Goal: Information Seeking & Learning: Learn about a topic

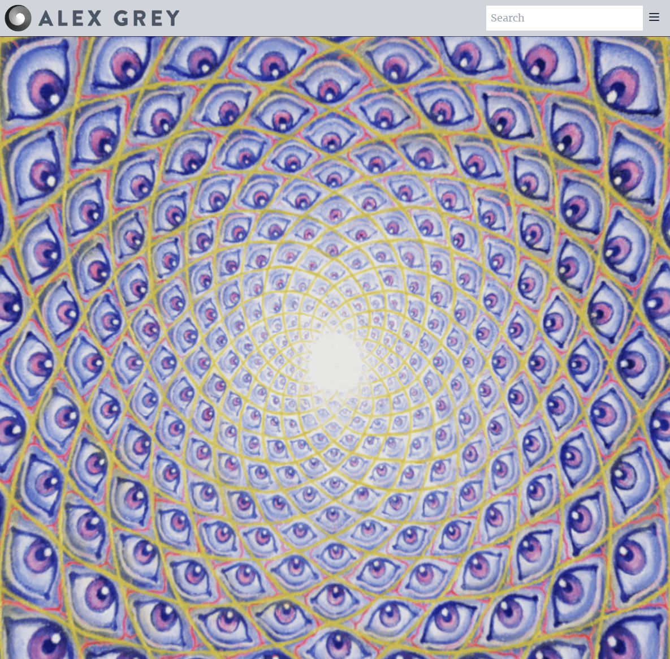
click at [651, 24] on div at bounding box center [654, 18] width 23 height 25
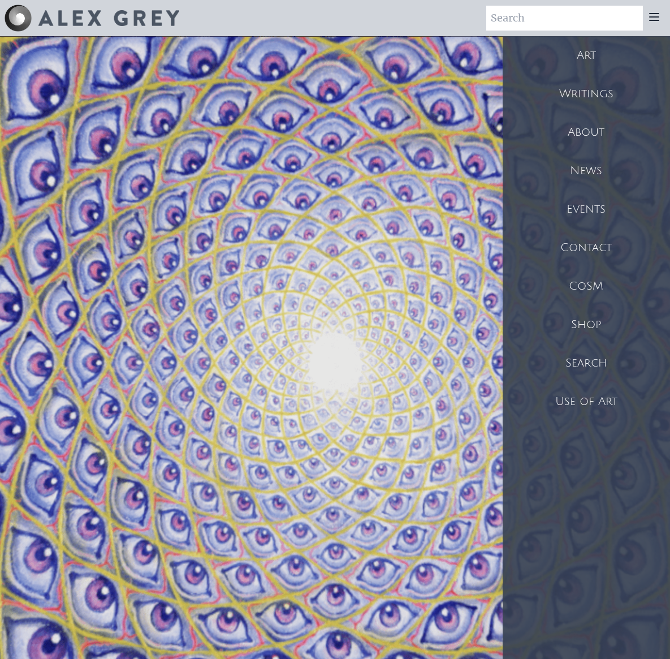
click at [653, 20] on icon at bounding box center [654, 17] width 9 height 7
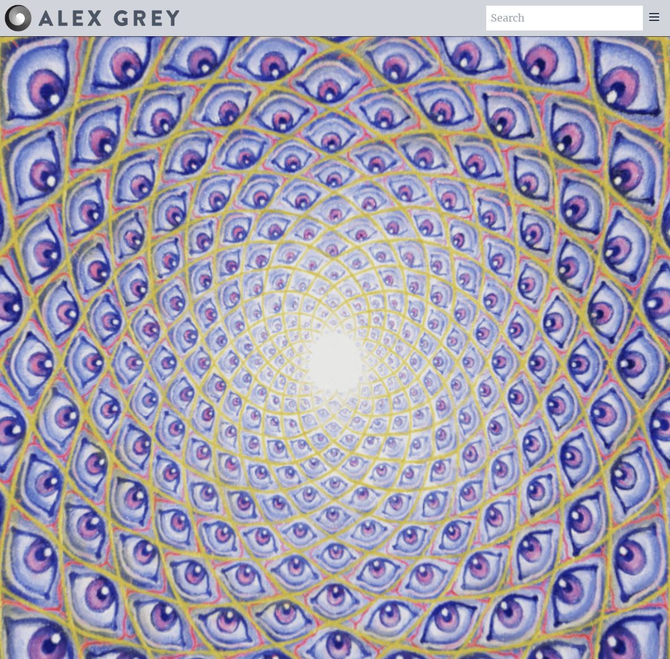
click at [653, 19] on icon at bounding box center [655, 17] width 14 height 14
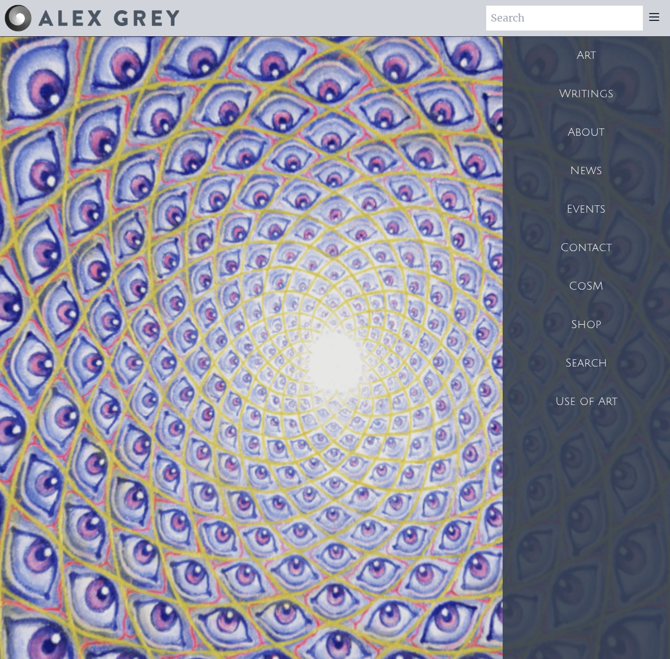
click at [625, 51] on div "Art" at bounding box center [586, 55] width 167 height 38
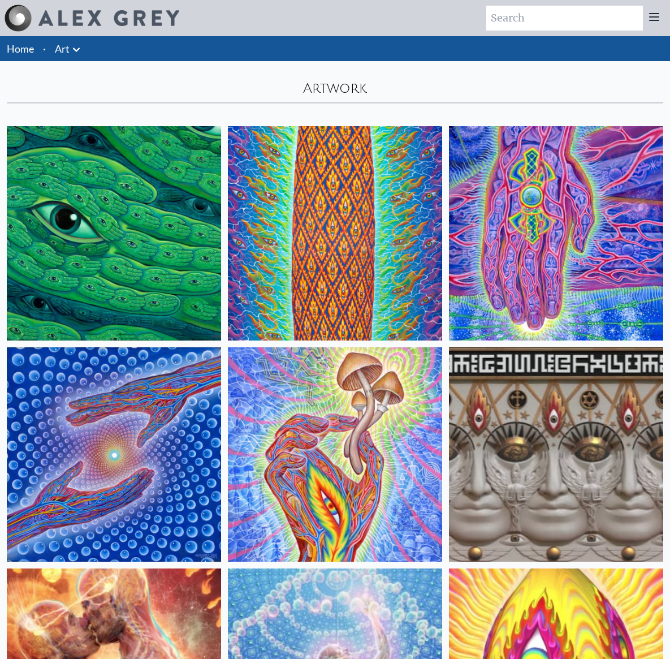
click at [71, 53] on icon at bounding box center [77, 50] width 14 height 14
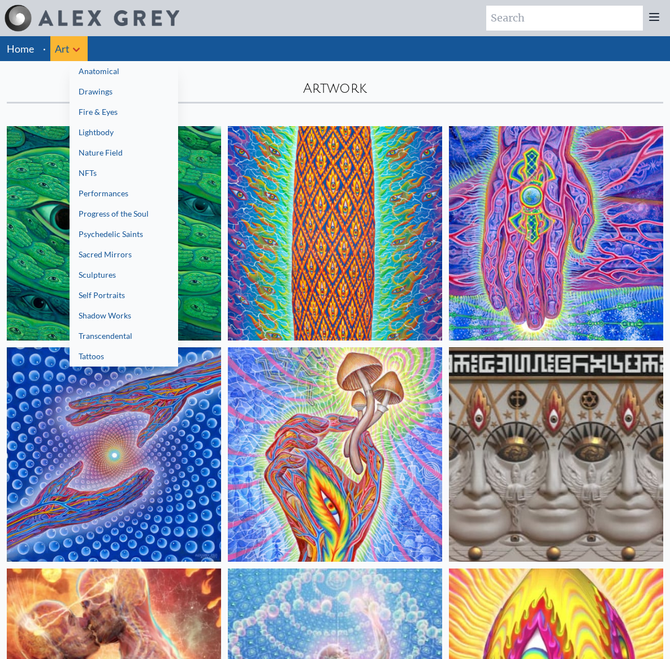
click at [82, 178] on link "NFTs" at bounding box center [124, 173] width 109 height 20
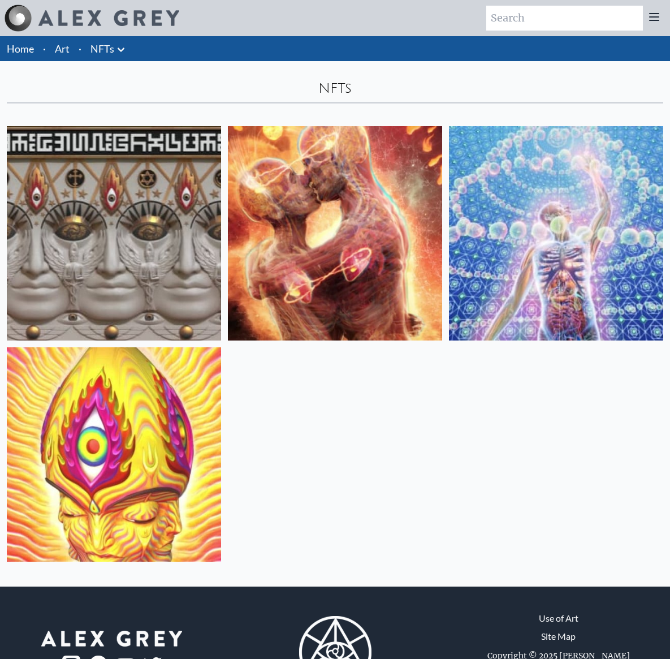
click at [121, 49] on icon at bounding box center [121, 50] width 7 height 4
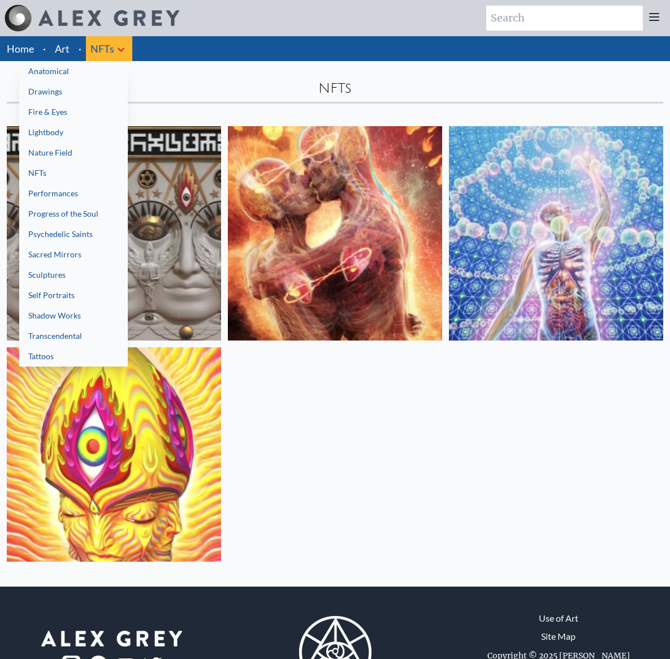
click at [117, 192] on link "Performances" at bounding box center [73, 193] width 109 height 20
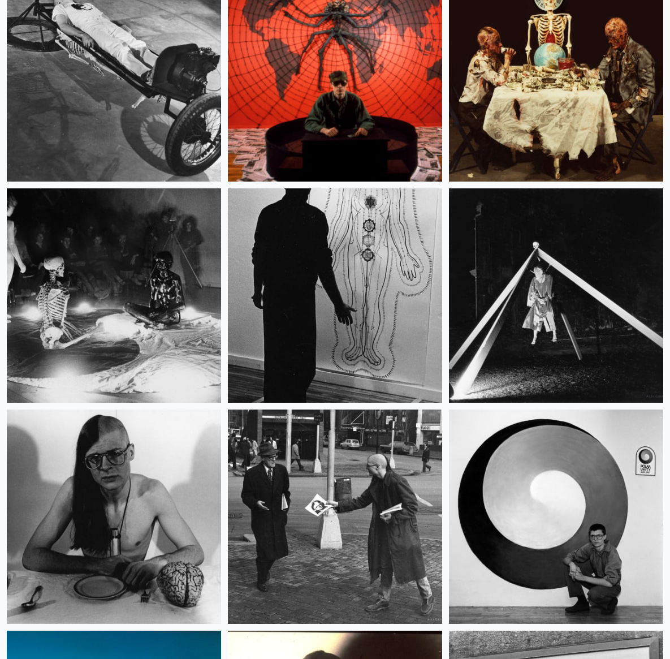
scroll to position [599, 0]
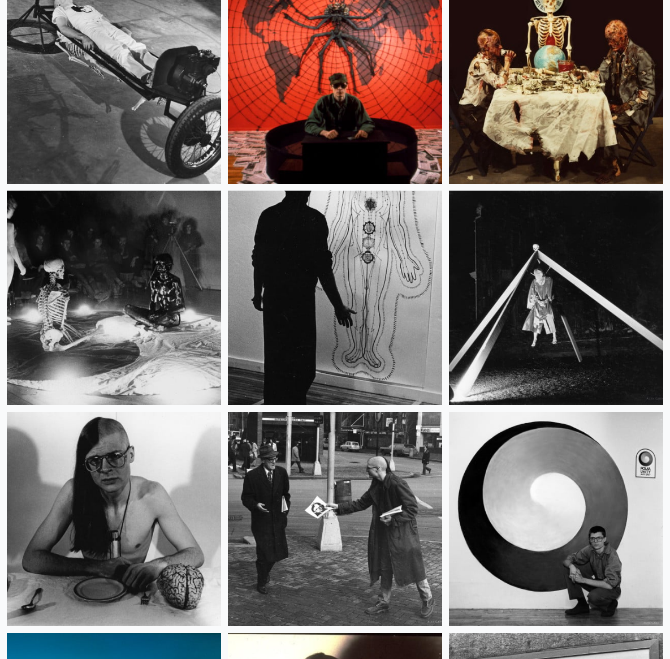
click at [196, 501] on img at bounding box center [114, 519] width 214 height 214
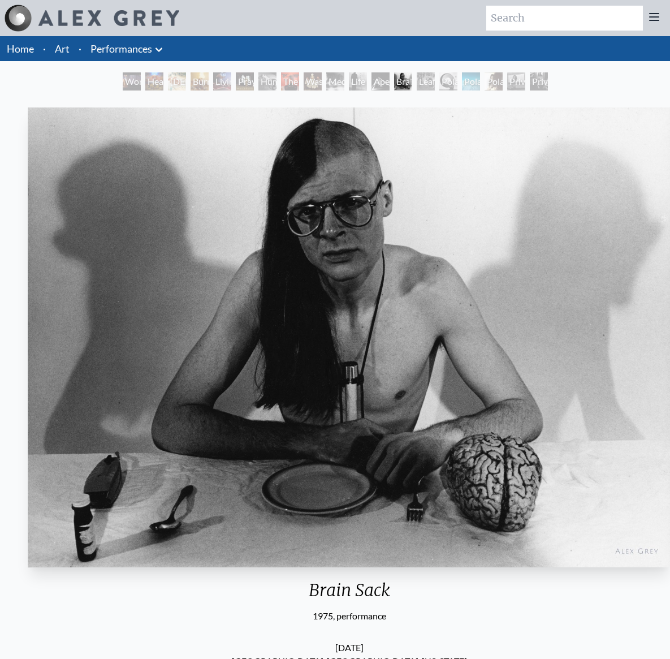
click at [372, 364] on img "13 / 19" at bounding box center [349, 337] width 643 height 460
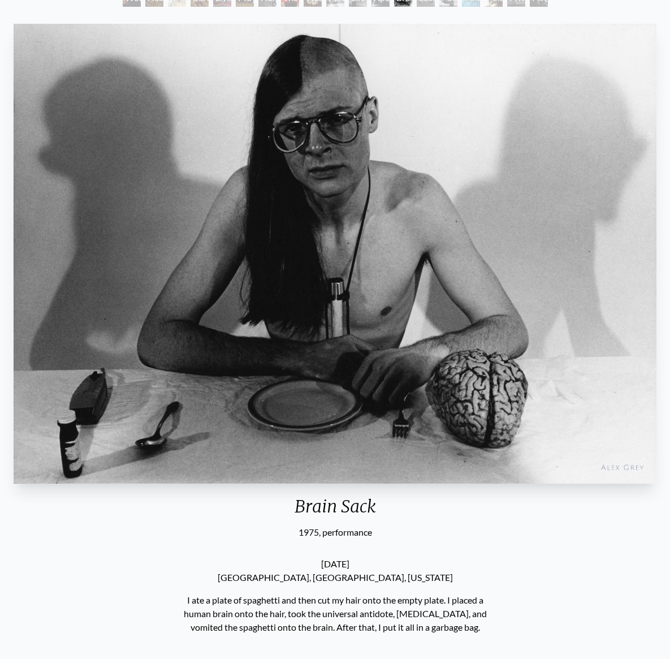
scroll to position [87, 0]
